Goal: Task Accomplishment & Management: Complete application form

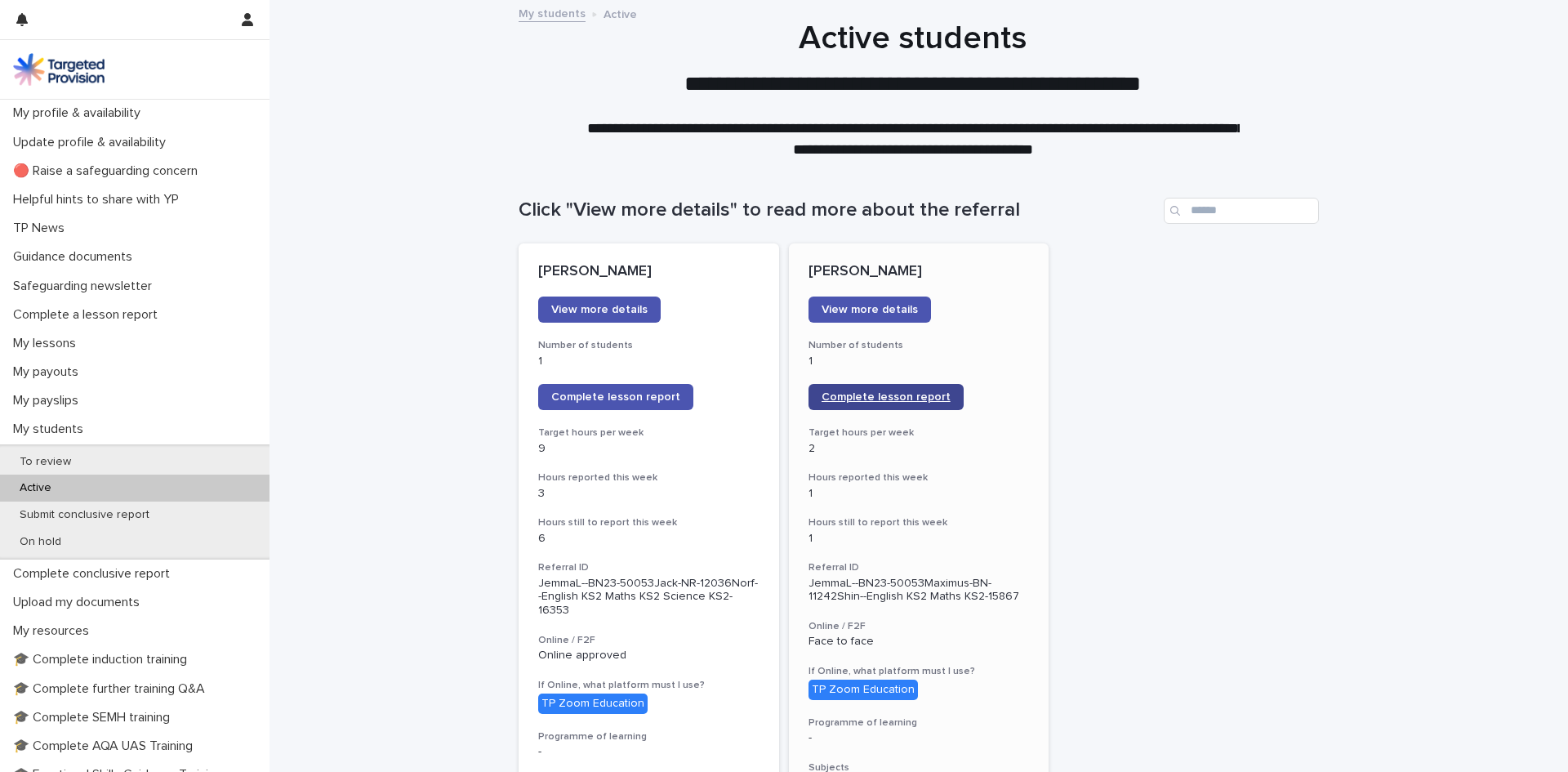
click at [856, 392] on span "Complete lesson report" at bounding box center [886, 397] width 129 height 11
